Goal: Information Seeking & Learning: Find contact information

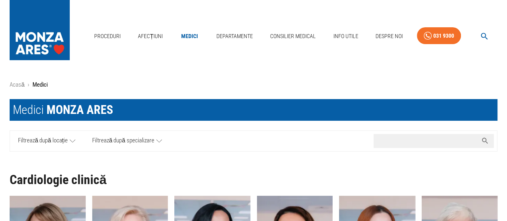
click at [386, 137] on input "Caută nume medic..." at bounding box center [425, 141] width 104 height 14
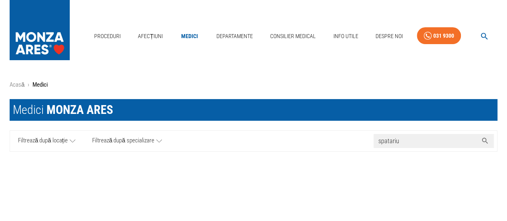
type input "spatariu"
click at [157, 137] on icon at bounding box center [159, 141] width 6 height 10
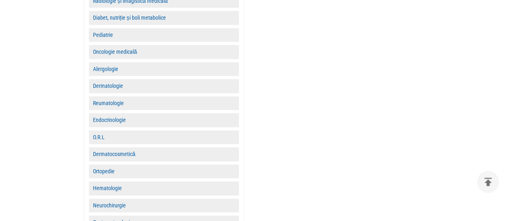
scroll to position [481, 0]
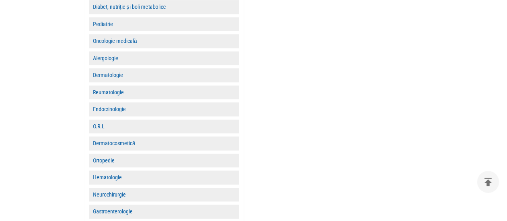
click at [119, 193] on button "Neurochirurgie" at bounding box center [164, 194] width 150 height 14
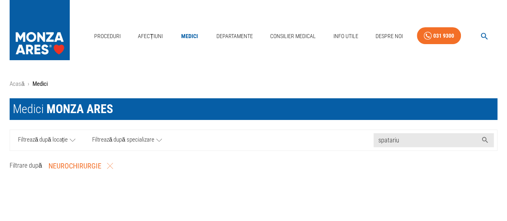
scroll to position [0, 0]
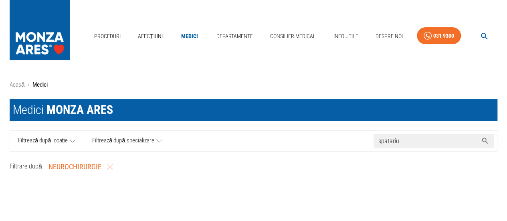
drag, startPoint x: 435, startPoint y: 144, endPoint x: 361, endPoint y: 144, distance: 74.5
click at [361, 144] on div "Filtrează după locație Filtrează după specializare Caută nume medic... spatariu" at bounding box center [253, 140] width 487 height 21
click at [83, 166] on button "Neurochirurgie" at bounding box center [80, 167] width 71 height 18
click at [67, 138] on span "Filtrează după locație" at bounding box center [43, 141] width 50 height 10
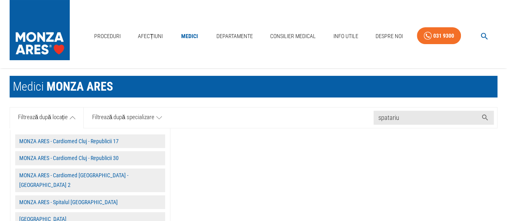
scroll to position [40, 0]
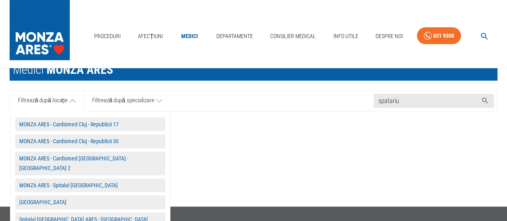
click at [79, 178] on button "MONZA ARES - Spitalul [GEOGRAPHIC_DATA]" at bounding box center [90, 185] width 150 height 14
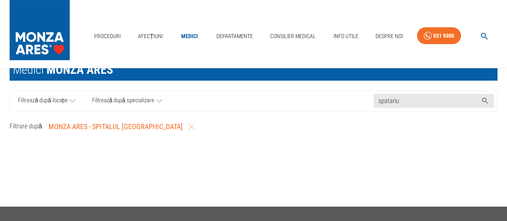
click at [158, 101] on icon at bounding box center [159, 101] width 6 height 10
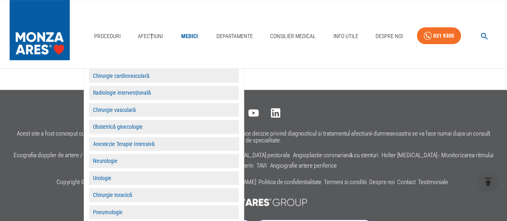
scroll to position [160, 0]
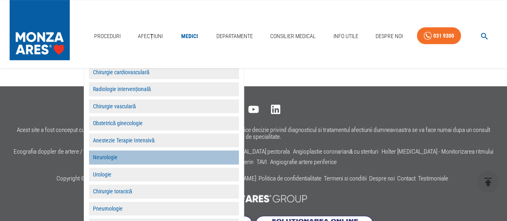
click at [107, 153] on button "Neurologie" at bounding box center [164, 157] width 150 height 14
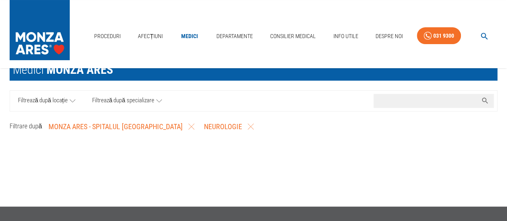
scroll to position [0, 0]
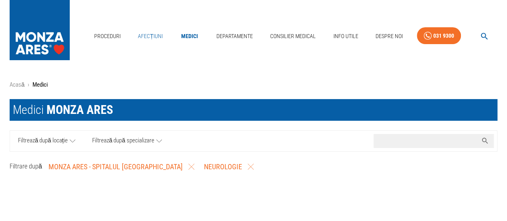
click at [148, 37] on link "Afecțiuni" at bounding box center [150, 36] width 31 height 16
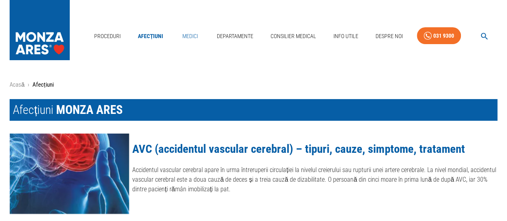
click at [188, 36] on link "Medici" at bounding box center [190, 36] width 26 height 16
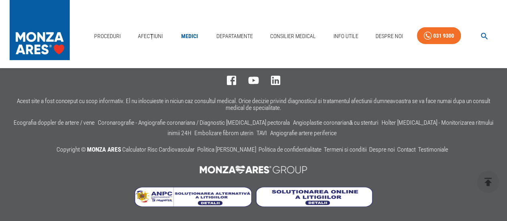
scroll to position [4139, 0]
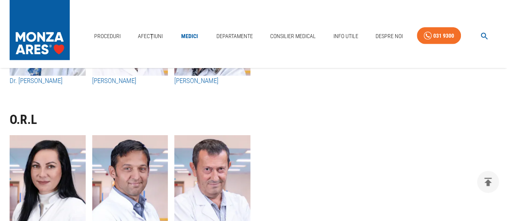
click at [24, 36] on img at bounding box center [40, 28] width 60 height 56
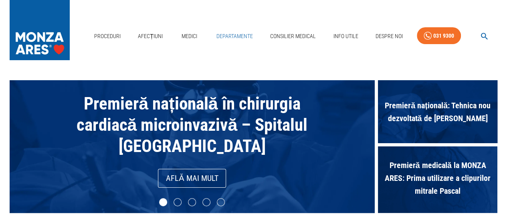
click at [239, 32] on link "Departamente" at bounding box center [234, 36] width 43 height 16
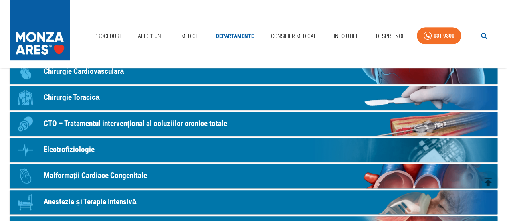
scroll to position [200, 0]
